Goal: Information Seeking & Learning: Learn about a topic

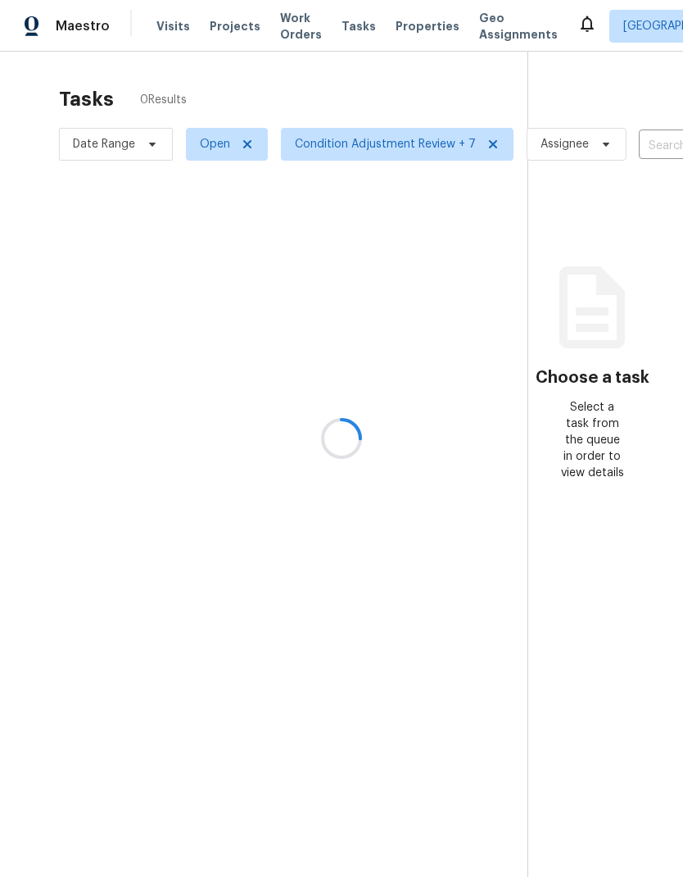
click at [242, 25] on div at bounding box center [341, 438] width 683 height 877
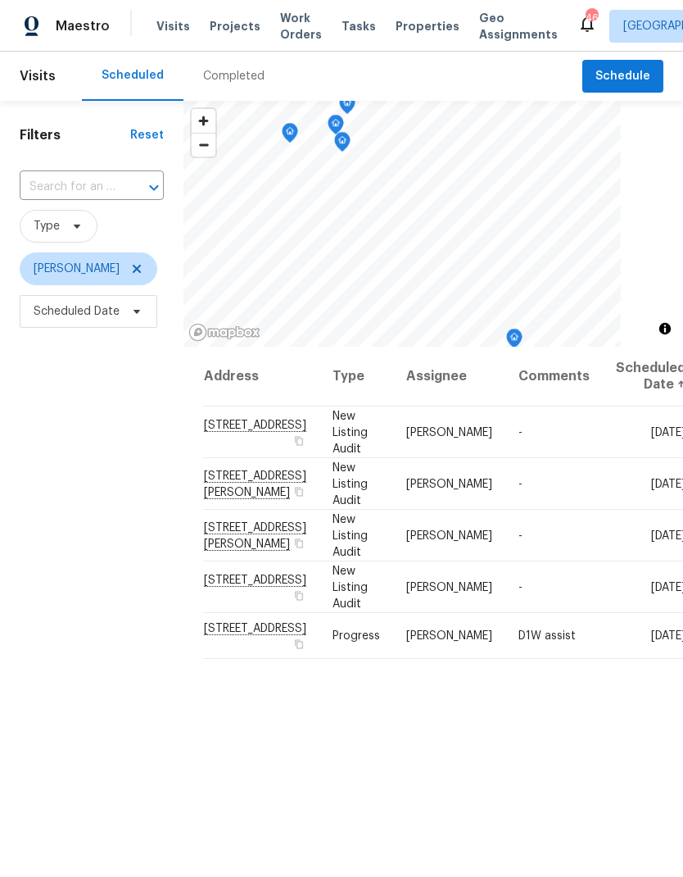
click at [233, 24] on span "Projects" at bounding box center [235, 26] width 51 height 16
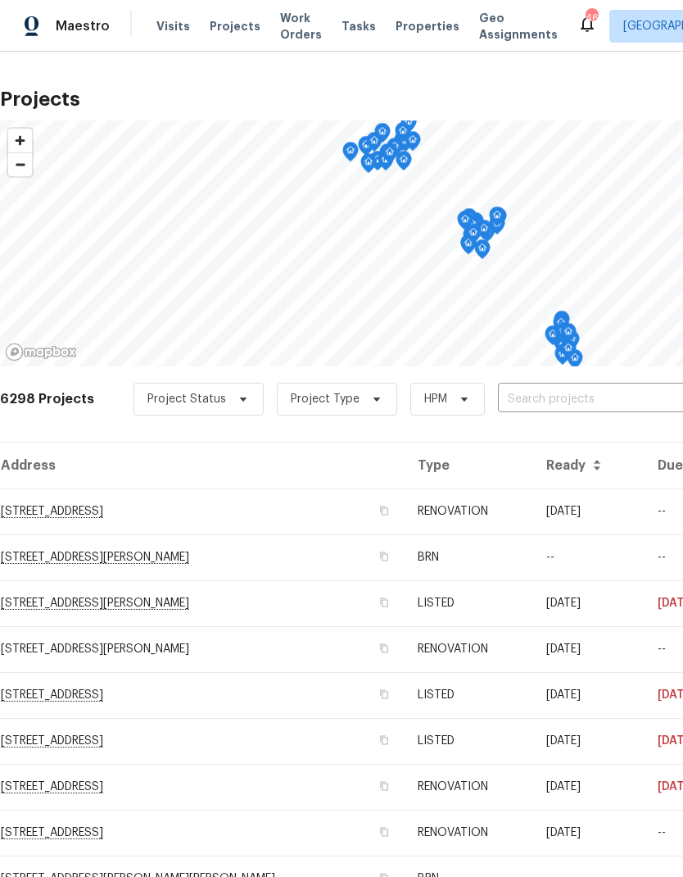
click at [586, 394] on input "text" at bounding box center [592, 399] width 188 height 25
type input "917 gar"
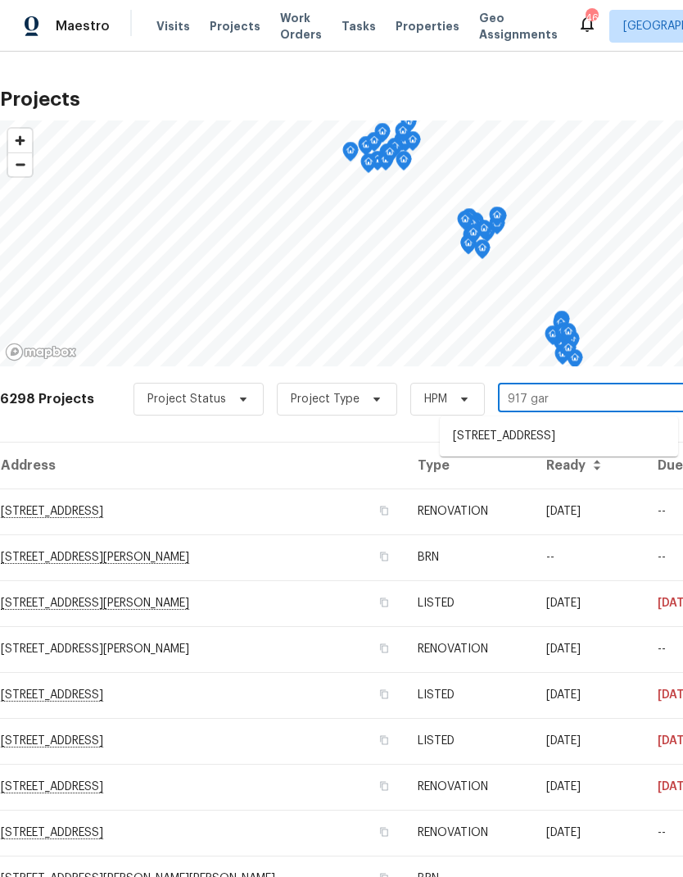
click at [592, 435] on li "[STREET_ADDRESS]" at bounding box center [559, 436] width 238 height 27
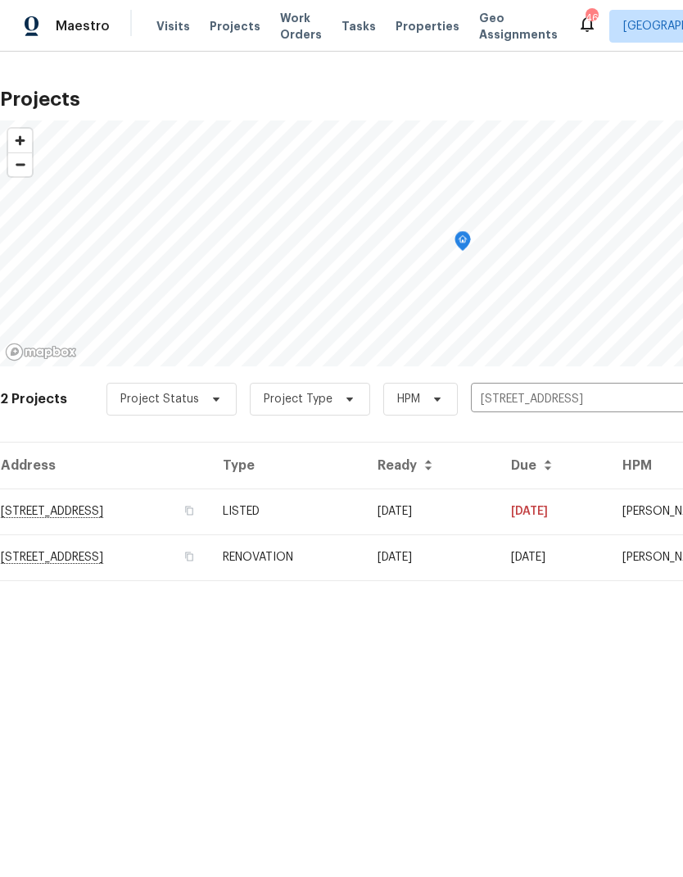
click at [210, 489] on td "[STREET_ADDRESS]" at bounding box center [105, 511] width 210 height 46
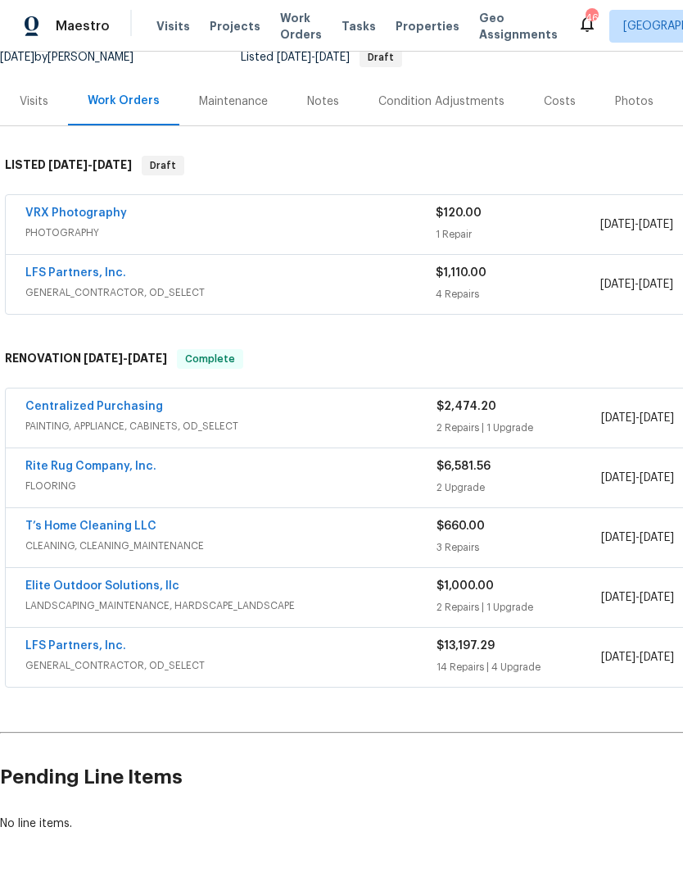
scroll to position [171, 0]
click at [592, 651] on div "$13,197.29" at bounding box center [519, 646] width 165 height 16
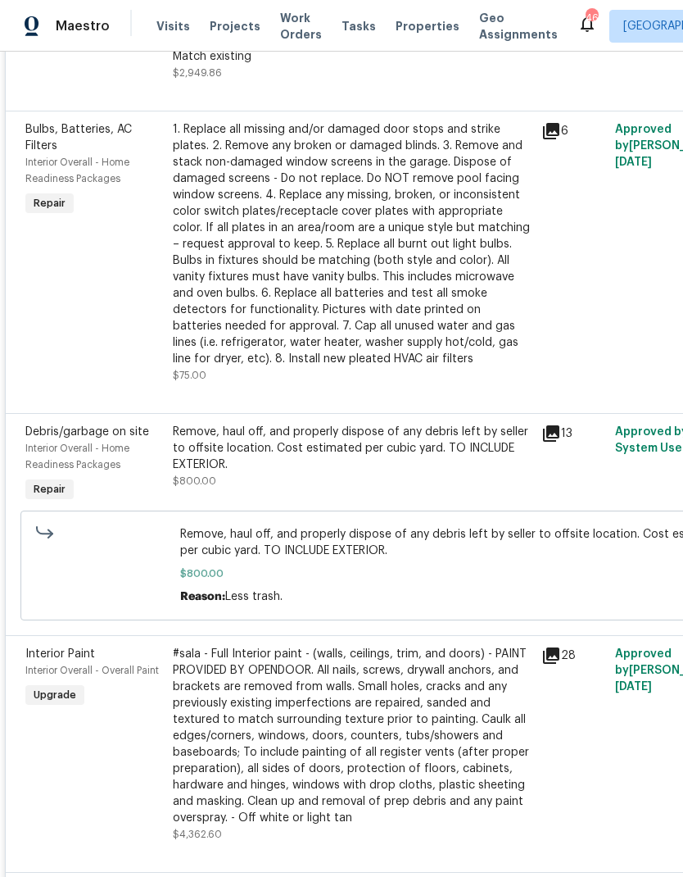
scroll to position [1411, 0]
click at [631, 425] on span "Approved by Refurby System User on [DATE]" at bounding box center [678, 439] width 126 height 28
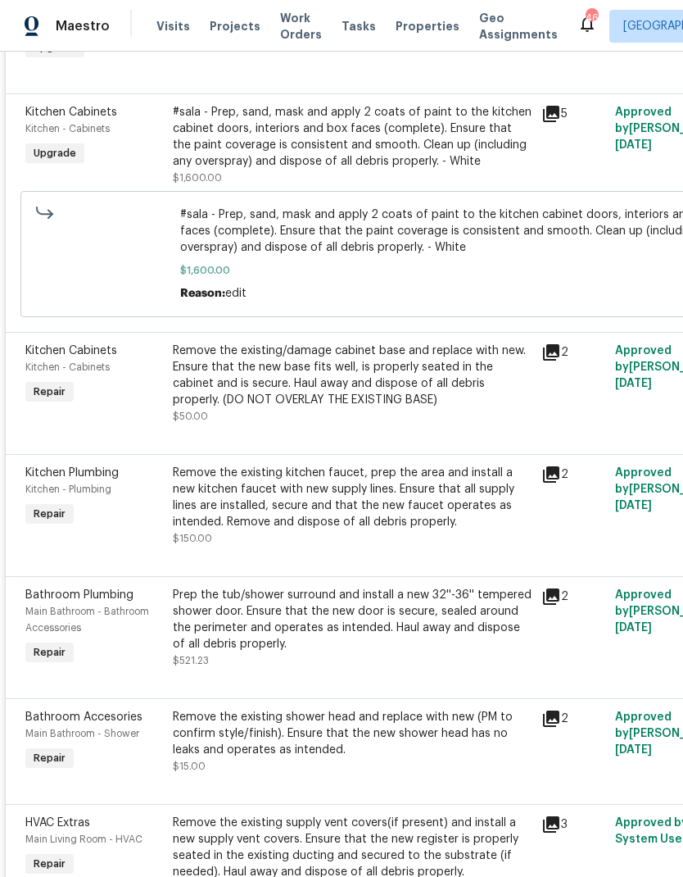
scroll to position [0, 0]
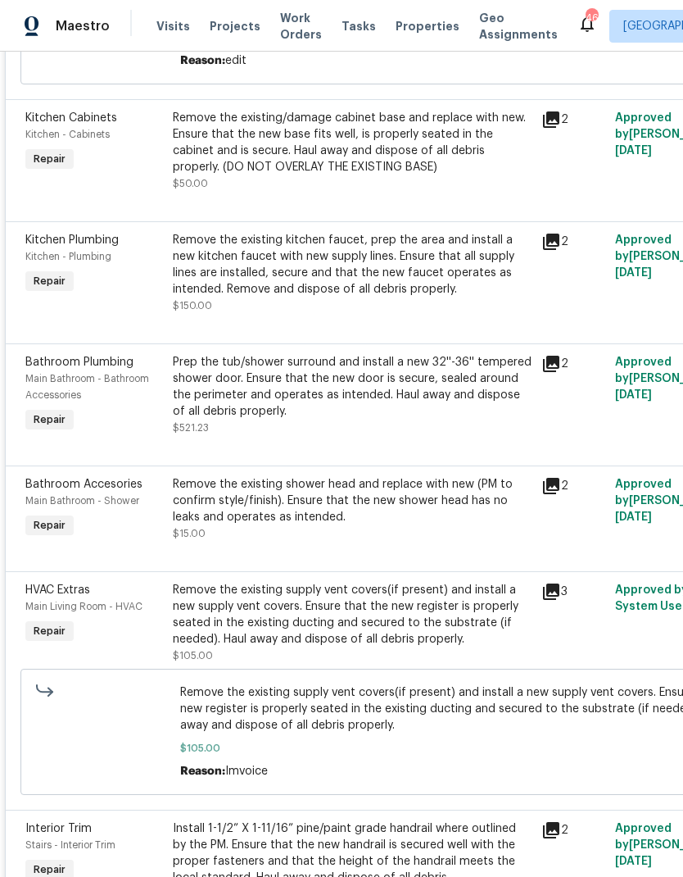
click at [192, 378] on div "Prep the tub/shower surround and install a new 32''-36'' tempered shower door. …" at bounding box center [352, 387] width 359 height 66
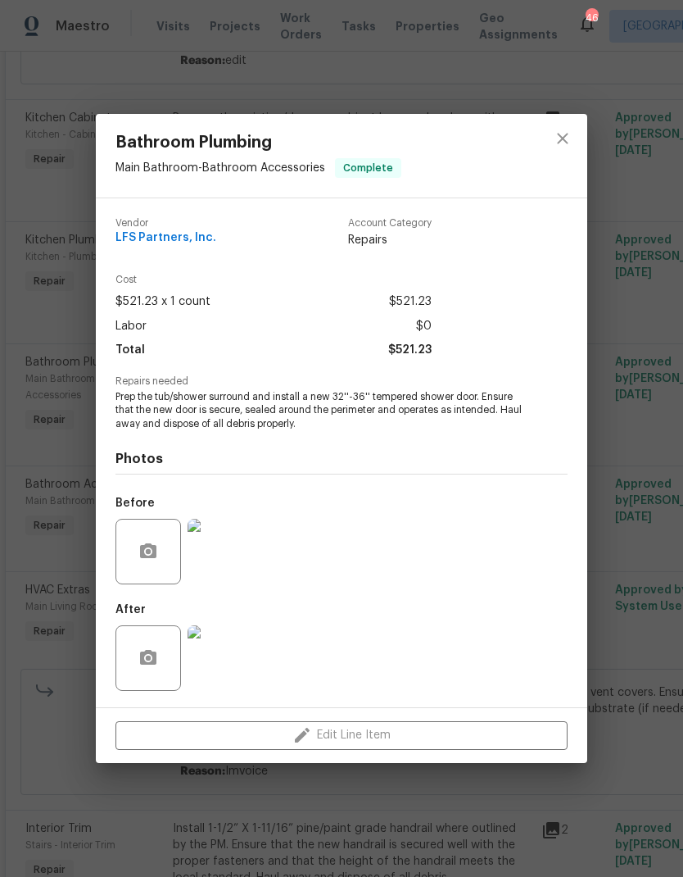
click at [242, 563] on img at bounding box center [221, 552] width 66 height 66
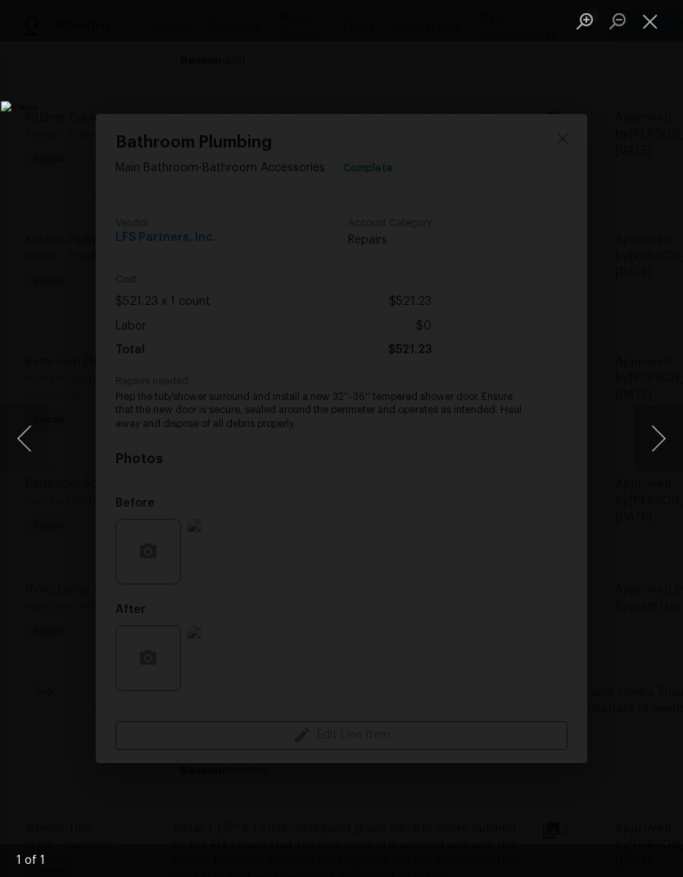
click at [636, 452] on button "Next image" at bounding box center [658, 439] width 49 height 66
click at [638, 443] on button "Next image" at bounding box center [658, 439] width 49 height 66
click at [656, 23] on button "Close lightbox" at bounding box center [650, 21] width 33 height 29
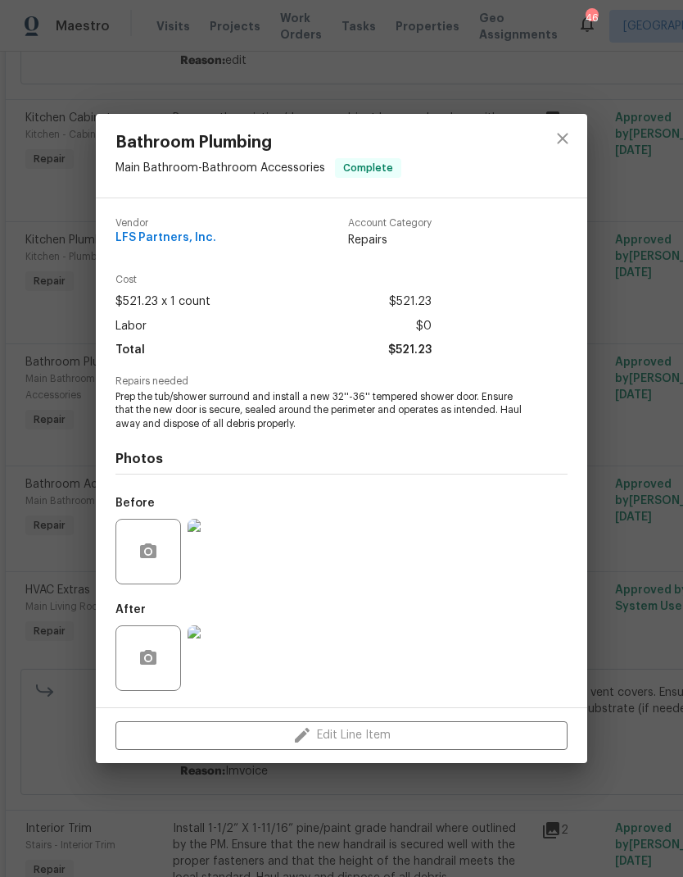
click at [231, 664] on img at bounding box center [221, 658] width 66 height 66
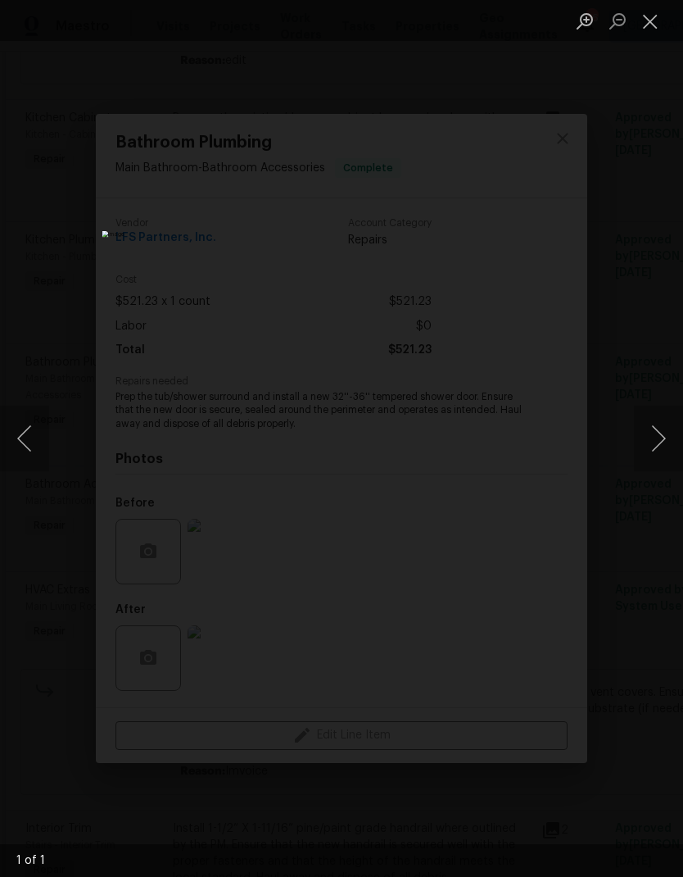
click at [644, 322] on div "Lightbox" at bounding box center [341, 438] width 683 height 877
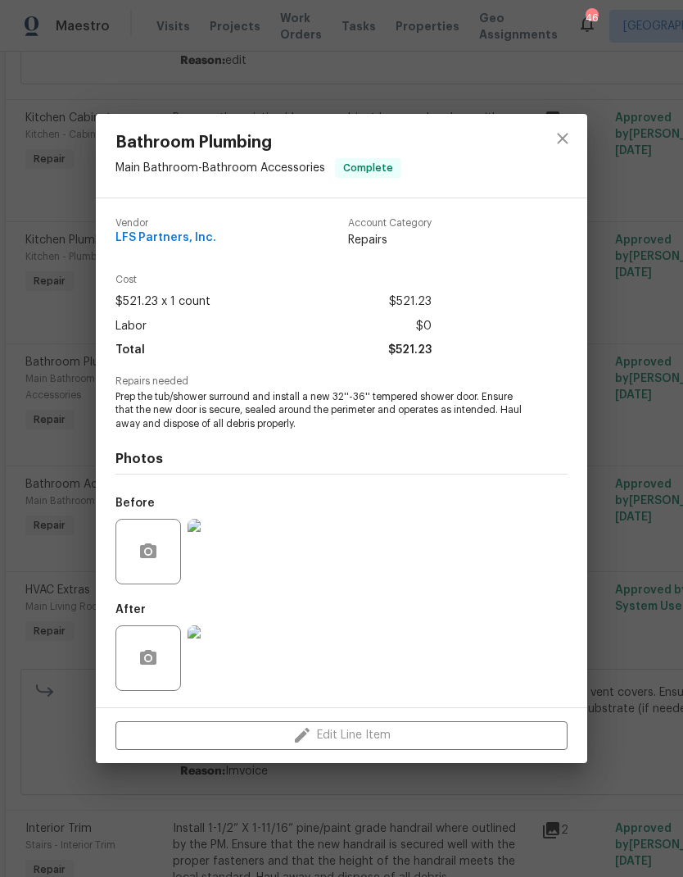
click at [233, 544] on img at bounding box center [221, 552] width 66 height 66
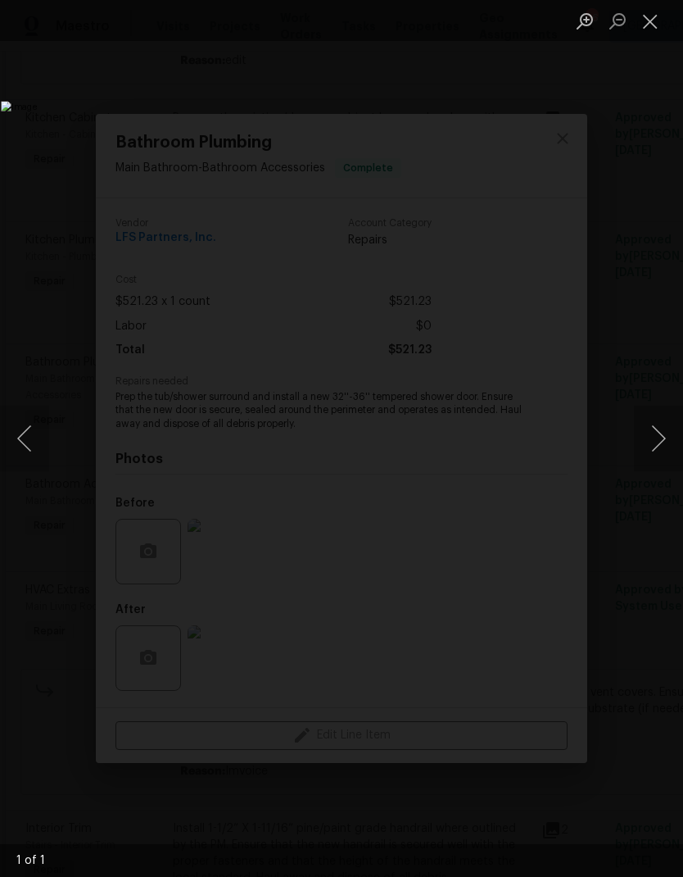
click at [527, 323] on img "Lightbox" at bounding box center [264, 438] width 526 height 674
click at [653, 19] on button "Close lightbox" at bounding box center [650, 21] width 33 height 29
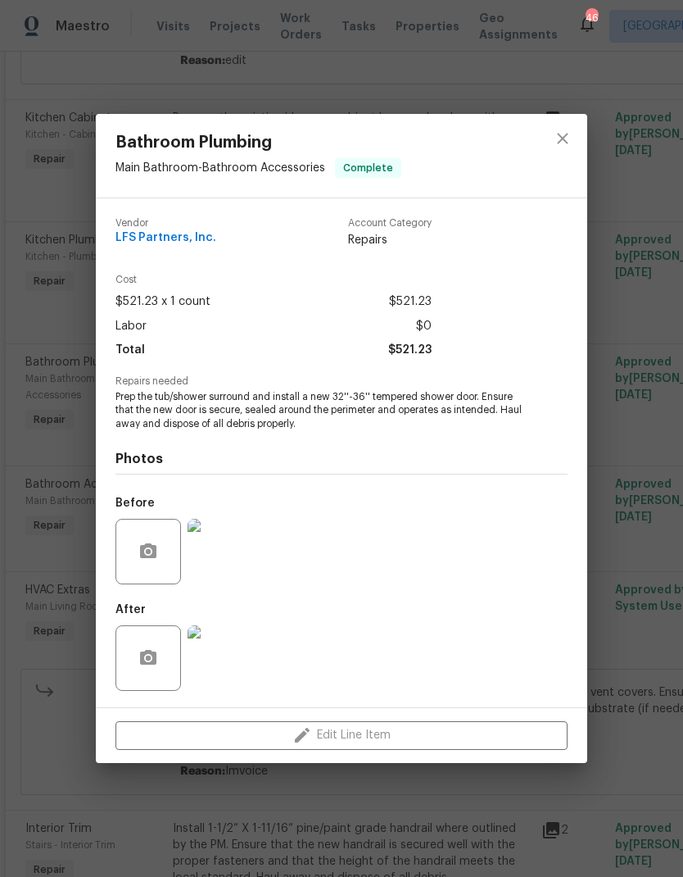
click at [239, 647] on img at bounding box center [221, 658] width 66 height 66
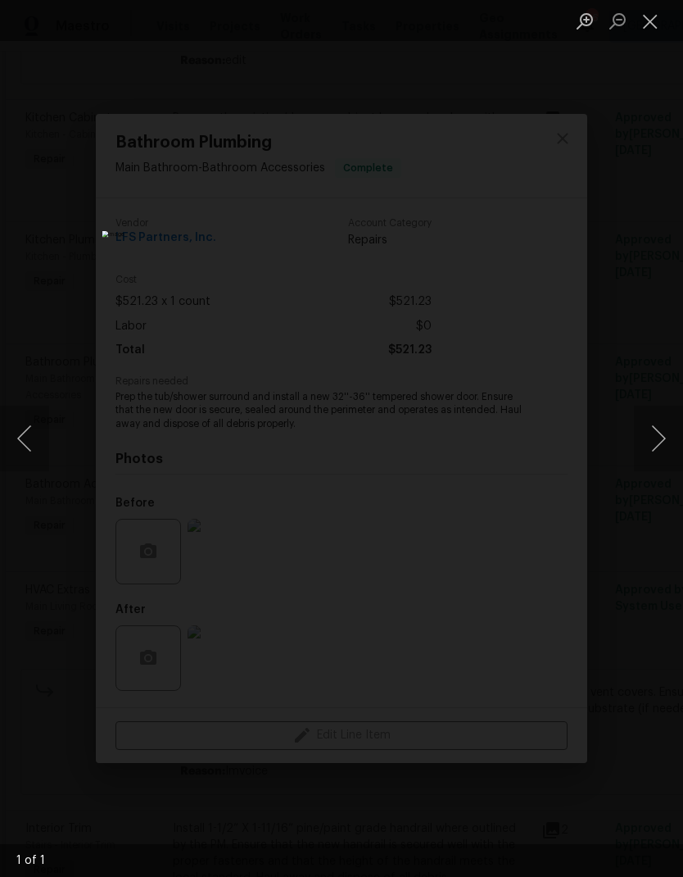
click at [643, 11] on button "Close lightbox" at bounding box center [650, 21] width 33 height 29
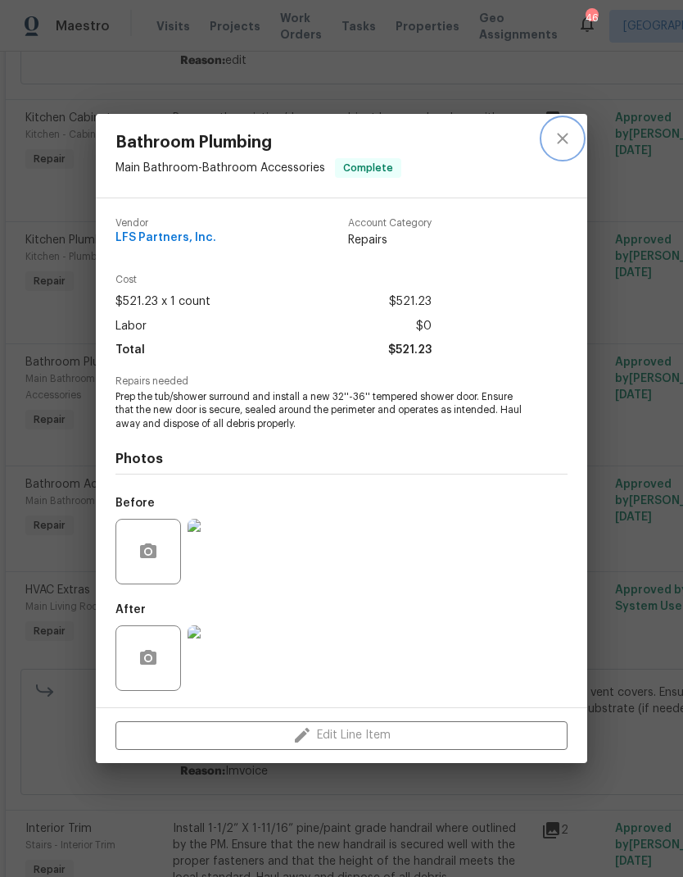
click at [557, 144] on icon "close" at bounding box center [563, 139] width 20 height 20
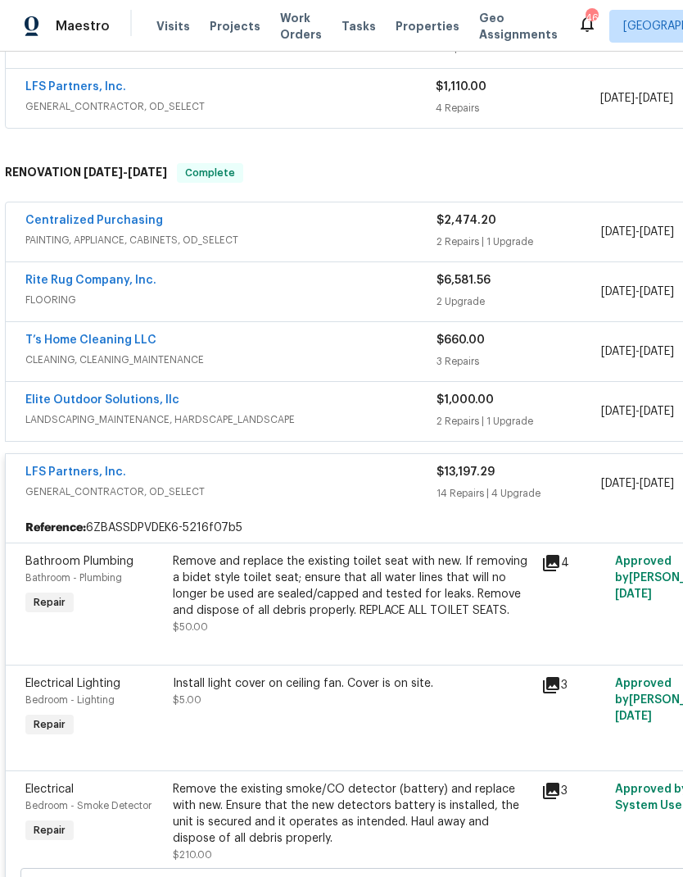
scroll to position [355, -1]
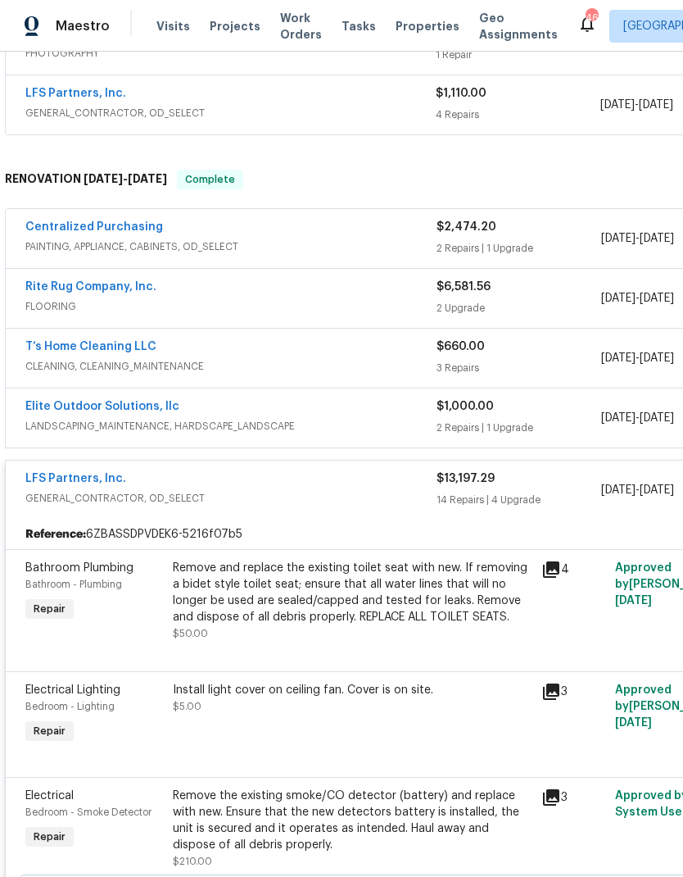
click at [487, 483] on span "$13,197.29" at bounding box center [466, 478] width 58 height 11
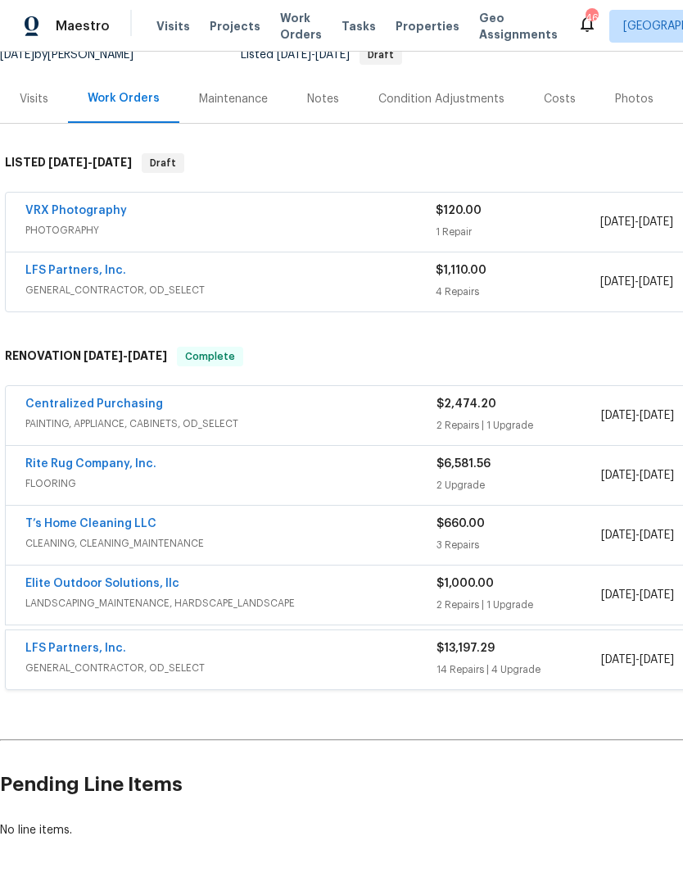
scroll to position [171, 0]
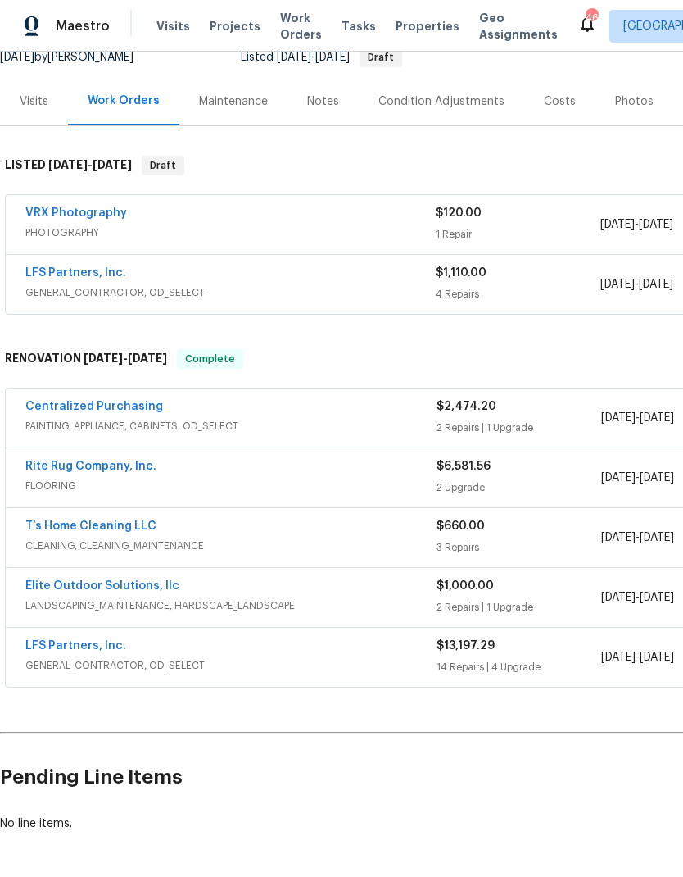
click at [529, 471] on div "$6,581.56" at bounding box center [519, 466] width 165 height 16
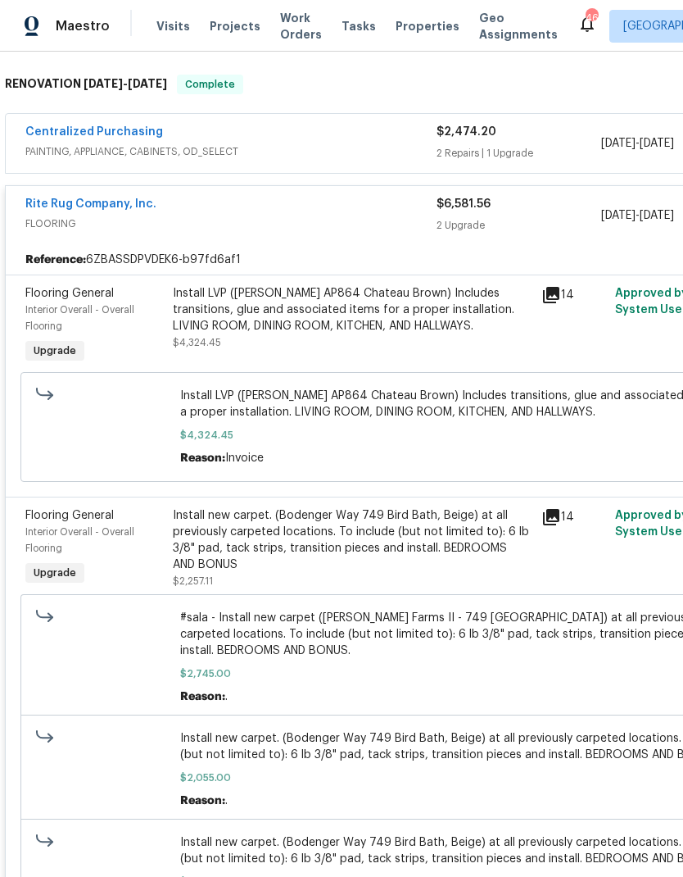
scroll to position [446, 0]
click at [476, 213] on div "$6,581.56 2 Upgrade" at bounding box center [519, 215] width 165 height 39
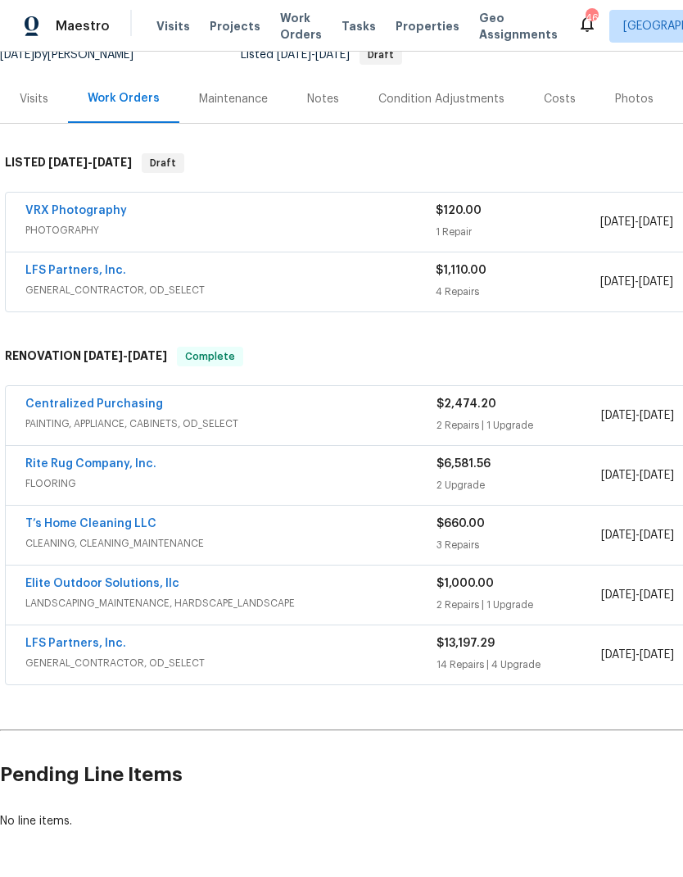
scroll to position [171, 0]
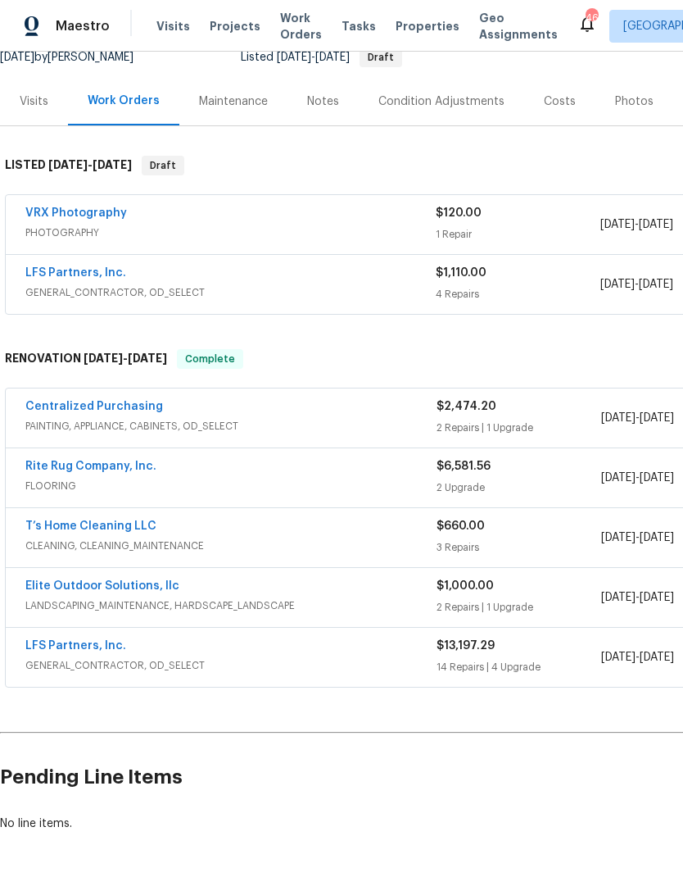
click at [533, 523] on div "$660.00" at bounding box center [519, 526] width 165 height 16
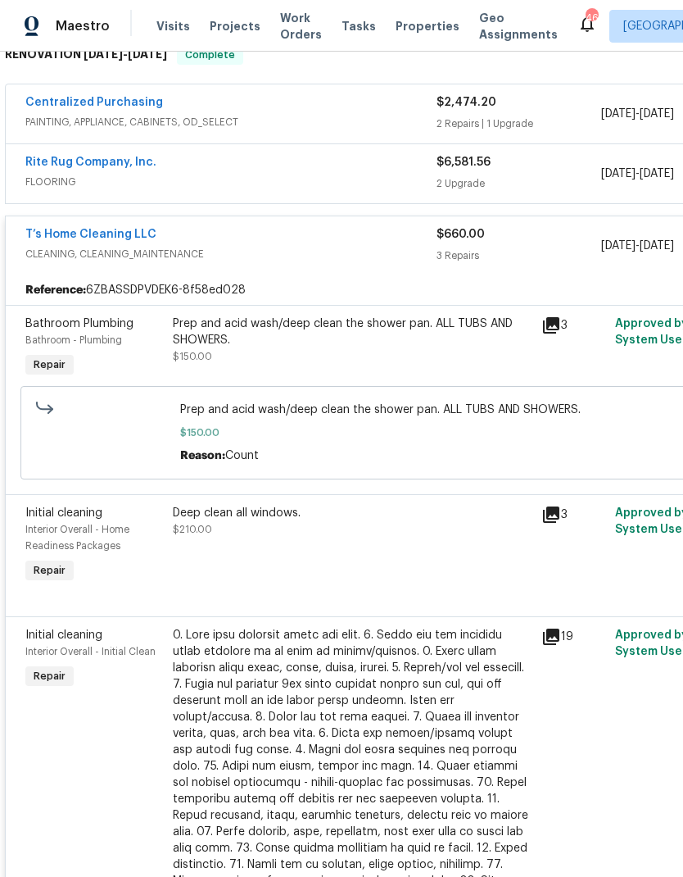
scroll to position [483, -2]
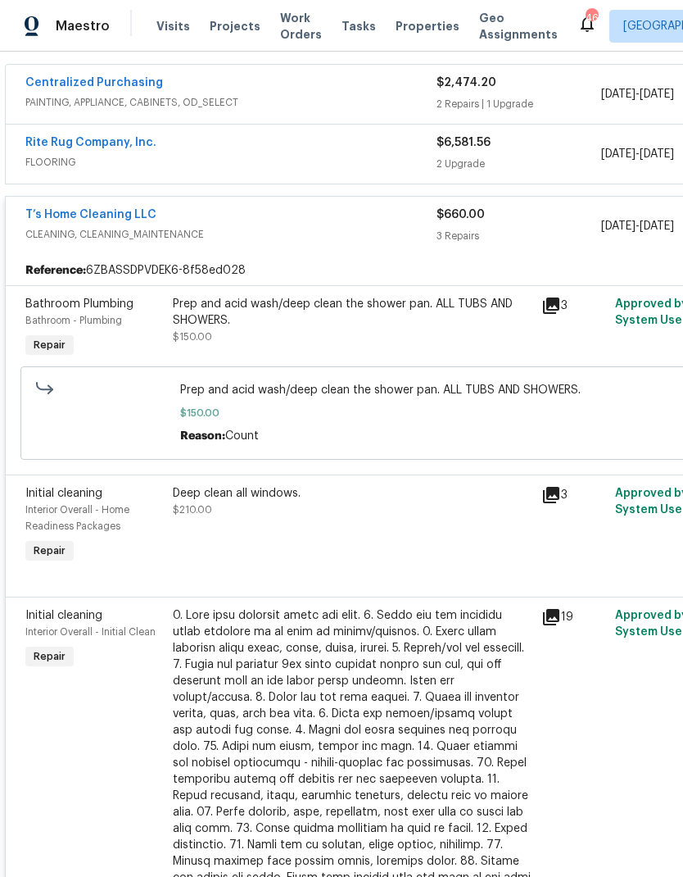
click at [479, 224] on div "$660.00 3 Repairs" at bounding box center [519, 226] width 165 height 39
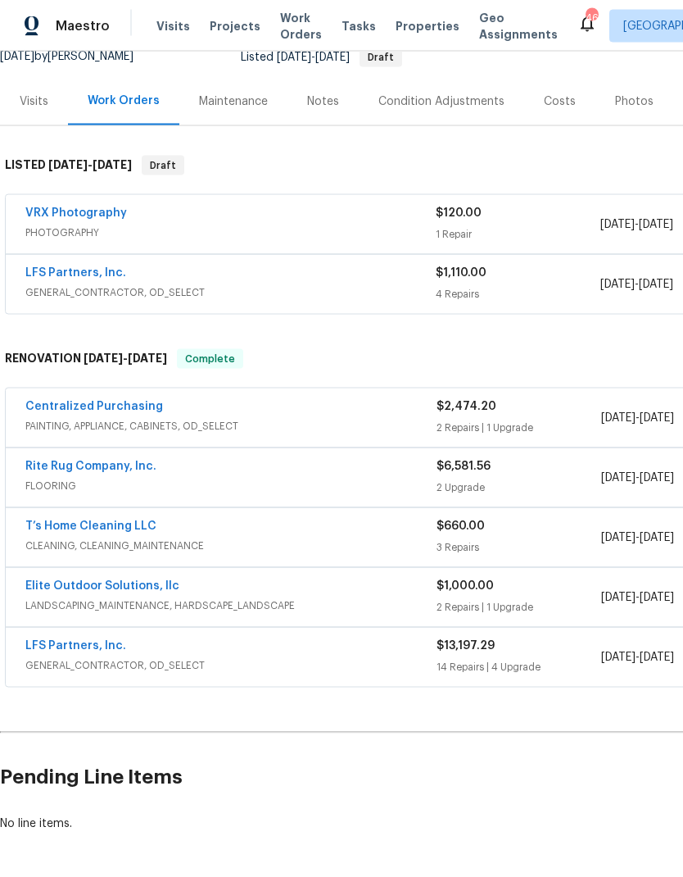
scroll to position [40, 0]
click at [509, 578] on div "$1,000.00" at bounding box center [519, 586] width 165 height 16
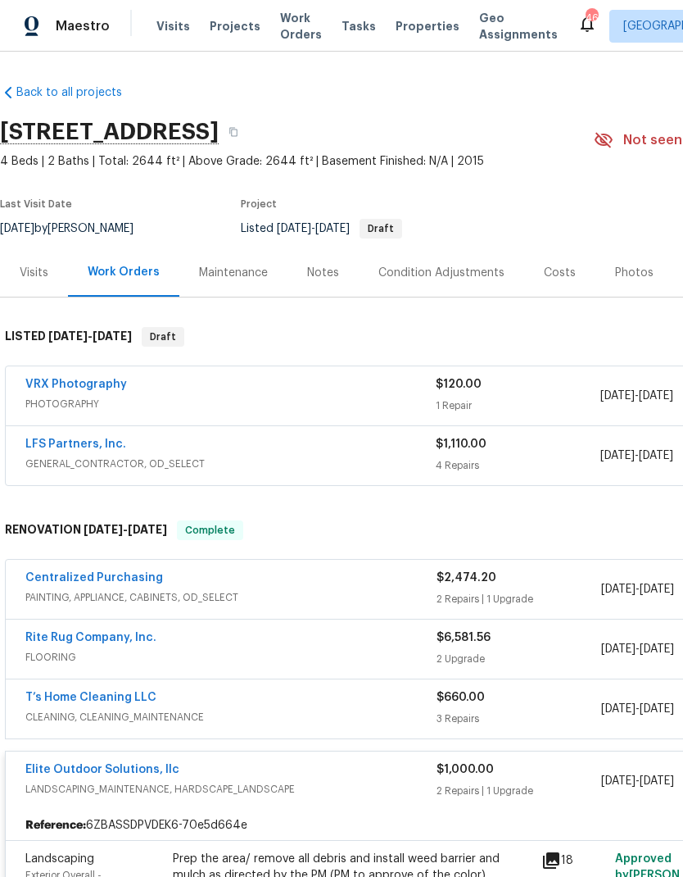
scroll to position [0, 0]
click at [567, 265] on div "Costs" at bounding box center [560, 273] width 32 height 16
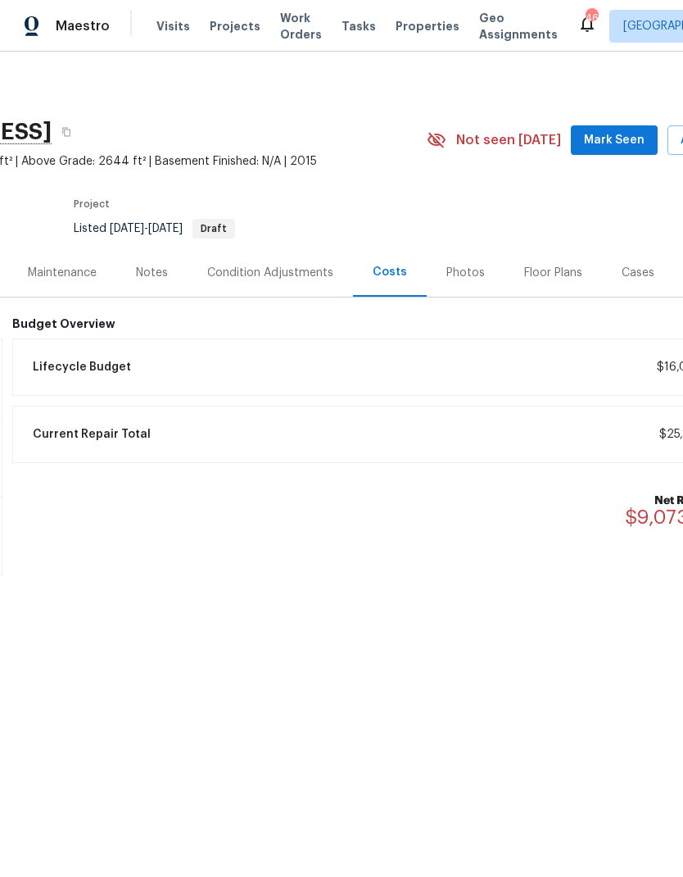
scroll to position [0, 158]
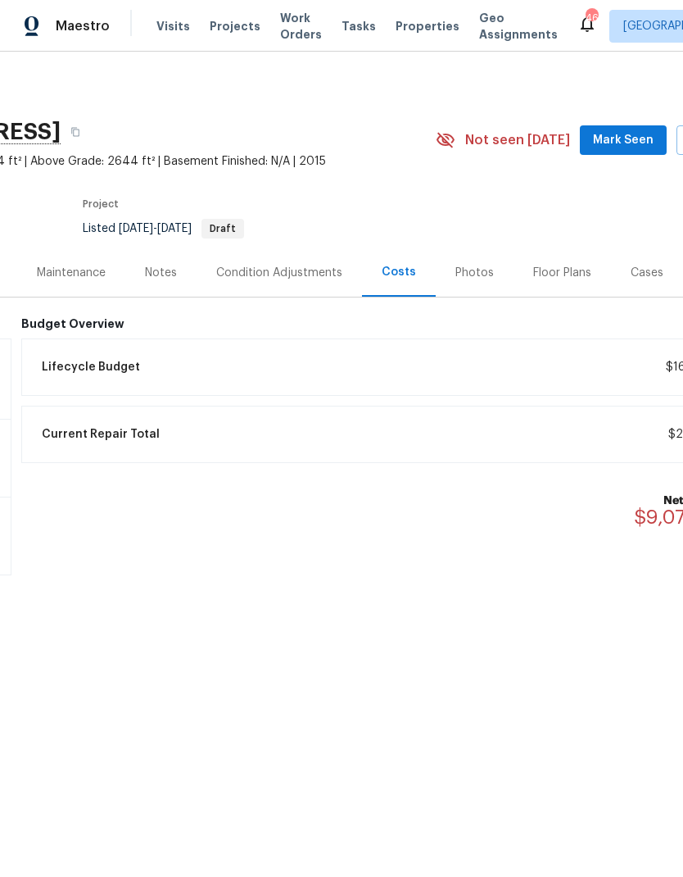
click at [152, 276] on div "Notes" at bounding box center [161, 273] width 32 height 16
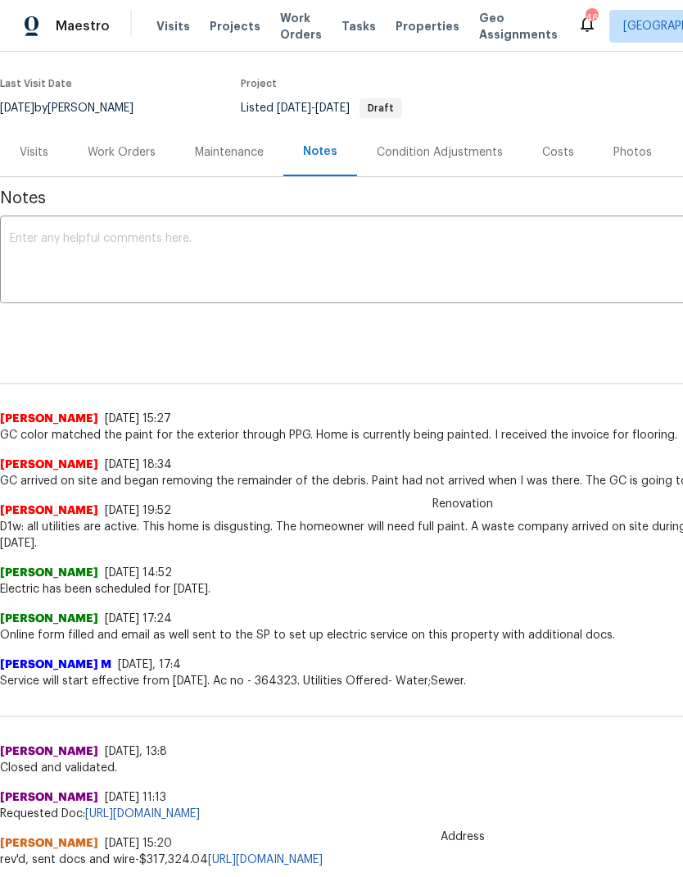
scroll to position [124, -2]
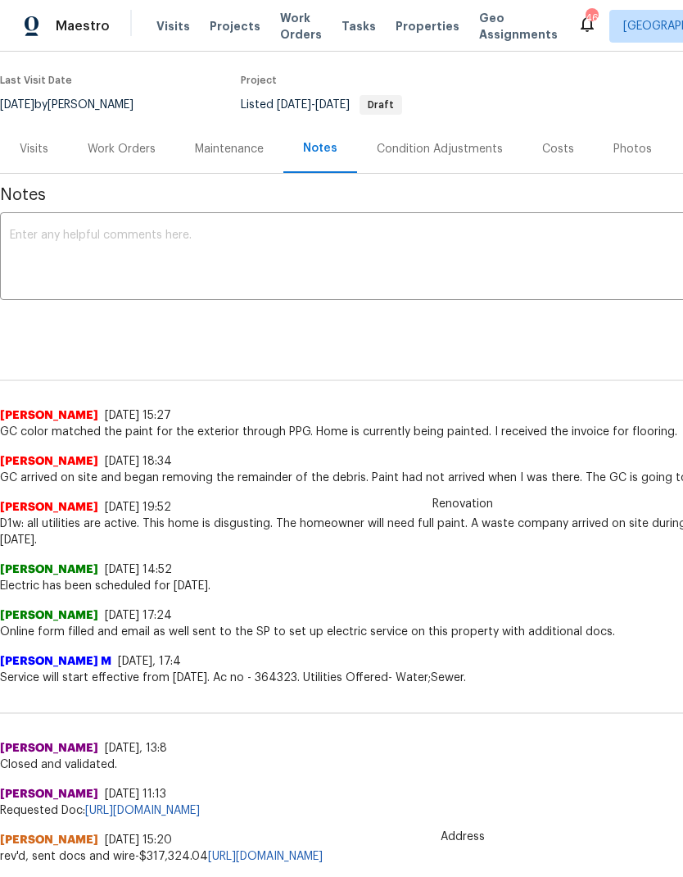
click at [107, 143] on div "Work Orders" at bounding box center [122, 149] width 68 height 16
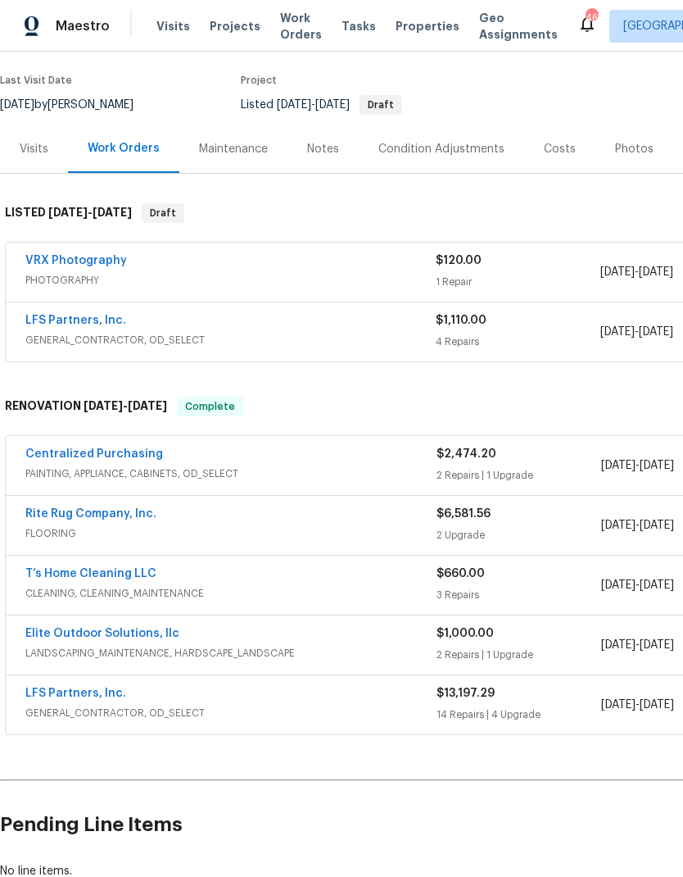
click at [41, 141] on div "Visits" at bounding box center [34, 149] width 29 height 16
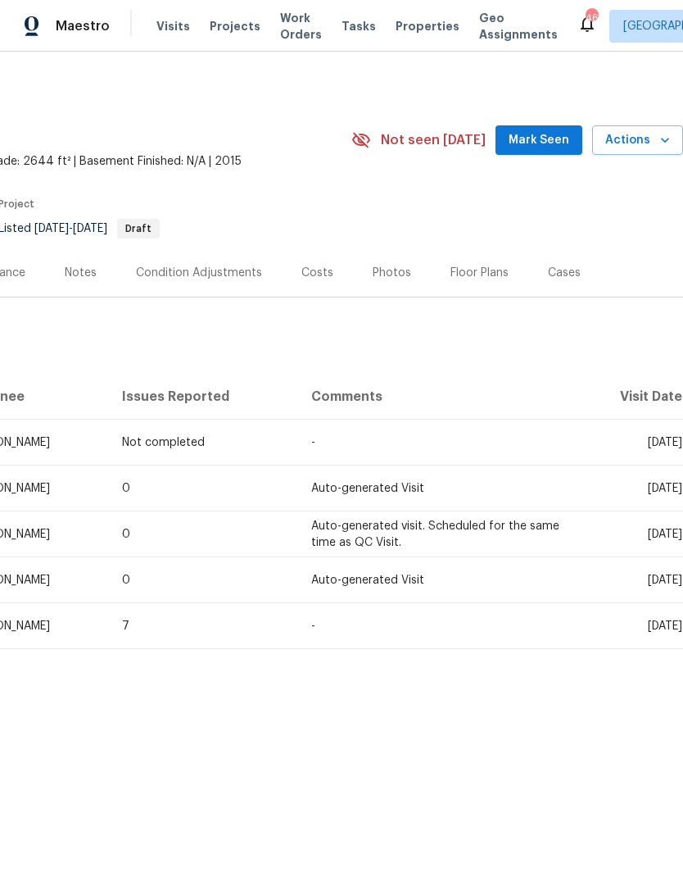
scroll to position [0, 243]
click at [329, 279] on div "Costs" at bounding box center [317, 272] width 71 height 48
